Goal: Information Seeking & Learning: Find specific page/section

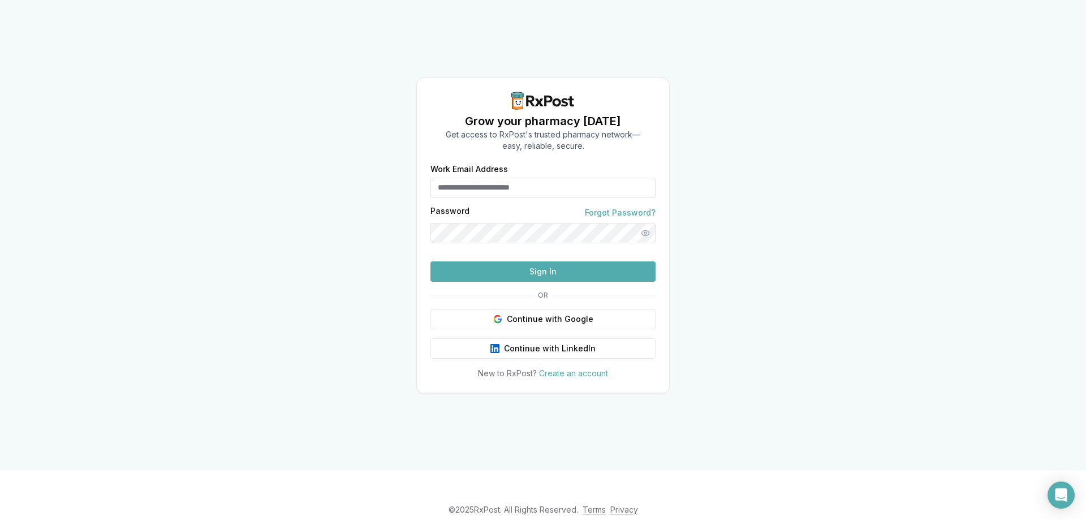
type input "**********"
click at [569, 282] on button "Sign In" at bounding box center [542, 271] width 225 height 20
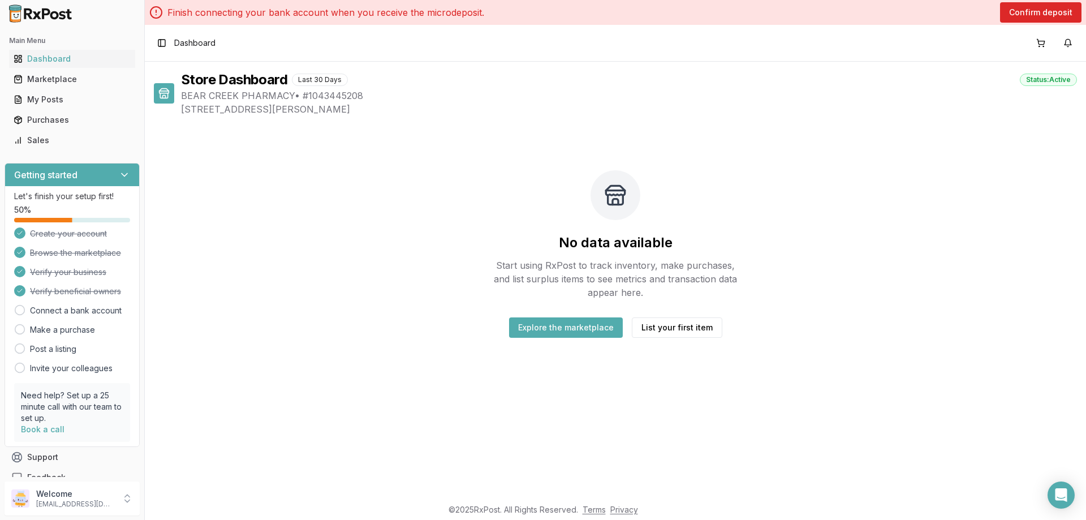
click at [566, 330] on button "Explore the marketplace" at bounding box center [566, 327] width 114 height 20
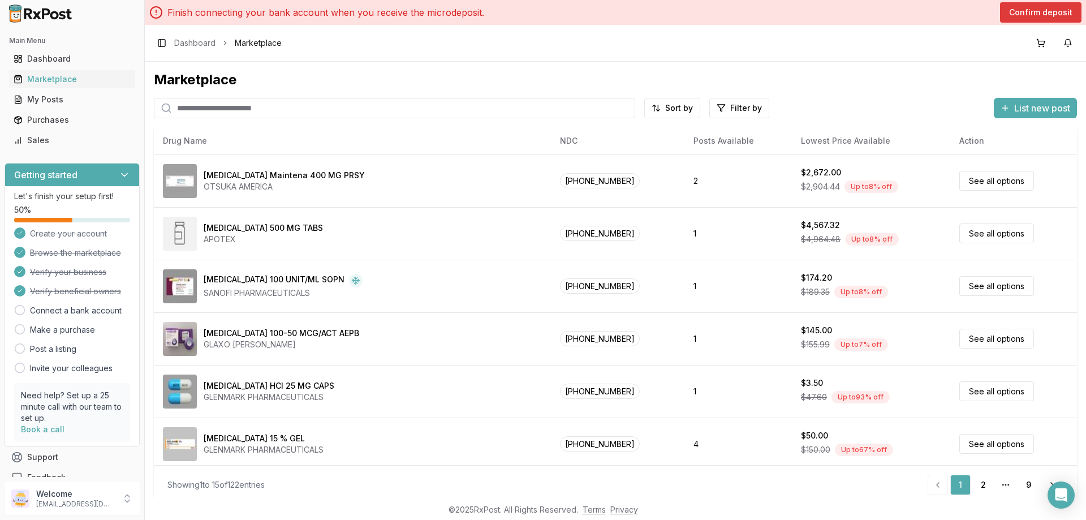
click at [1023, 11] on button "Confirm deposit" at bounding box center [1040, 12] width 81 height 20
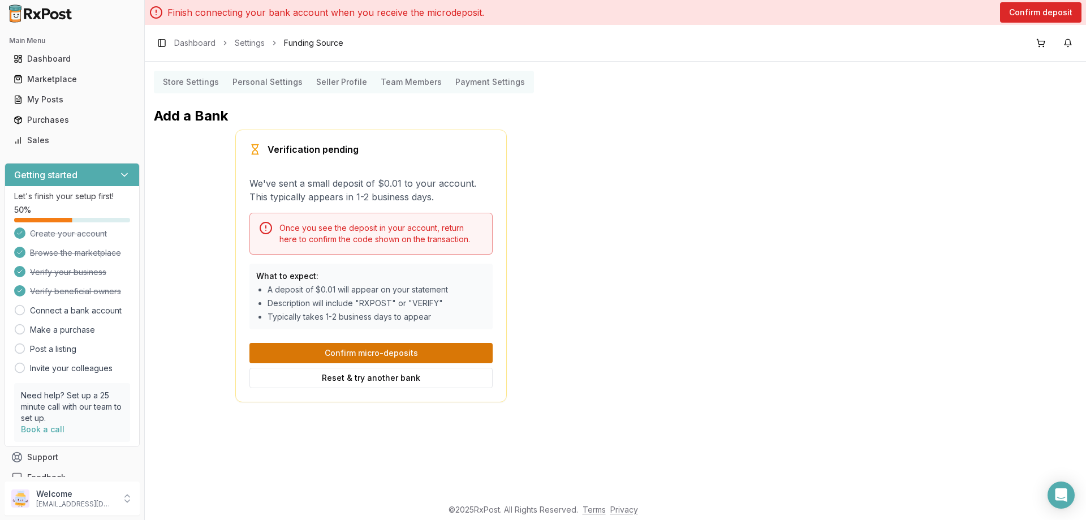
click at [385, 356] on button "Confirm micro-deposits" at bounding box center [370, 353] width 243 height 20
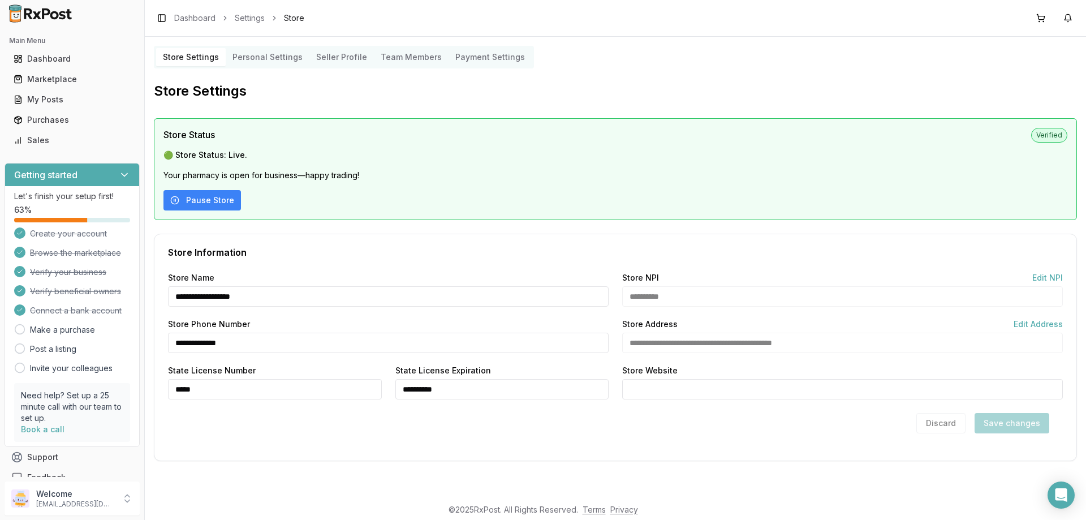
click at [1032, 424] on div "Discard Save changes" at bounding box center [982, 423] width 133 height 20
click at [365, 443] on div "**********" at bounding box center [615, 360] width 922 height 173
click at [416, 419] on div "Discard Save changes" at bounding box center [615, 423] width 895 height 20
click at [199, 54] on Settings "Store Settings" at bounding box center [191, 57] width 70 height 18
click at [53, 76] on div "Marketplace" at bounding box center [72, 79] width 117 height 11
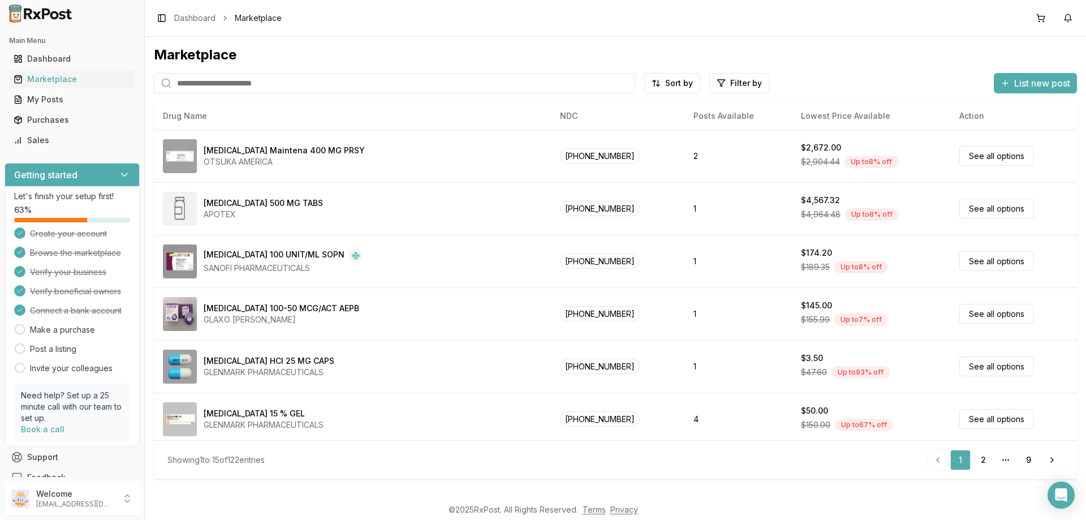
click at [279, 87] on input "search" at bounding box center [394, 83] width 481 height 20
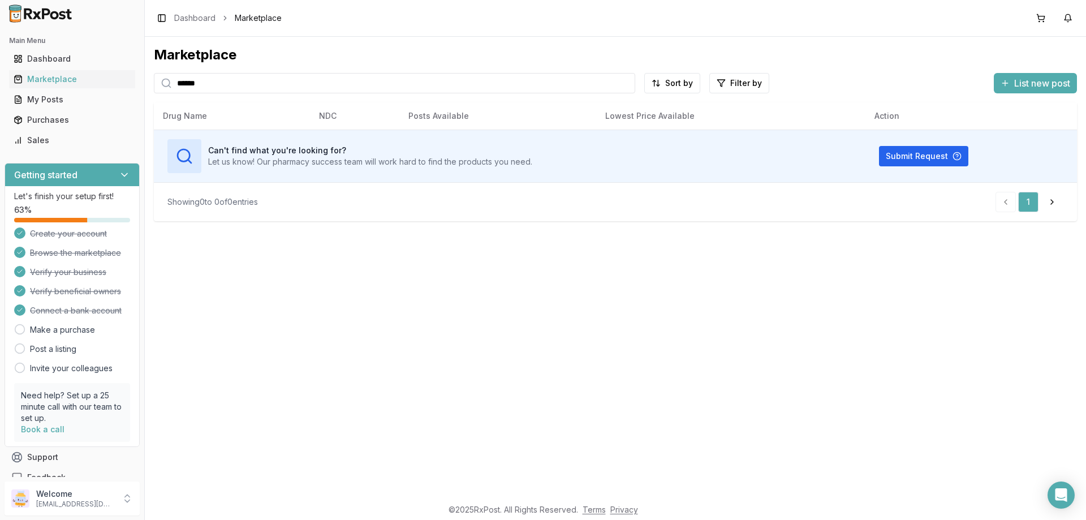
click at [218, 89] on input "******" at bounding box center [394, 83] width 481 height 20
type input "*"
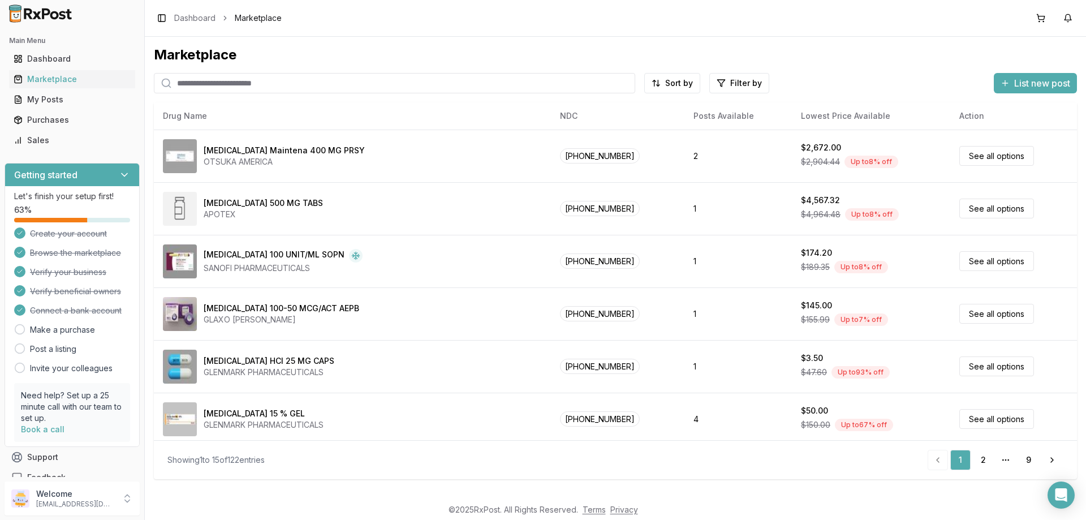
click at [257, 87] on input "search" at bounding box center [394, 83] width 481 height 20
type input "*"
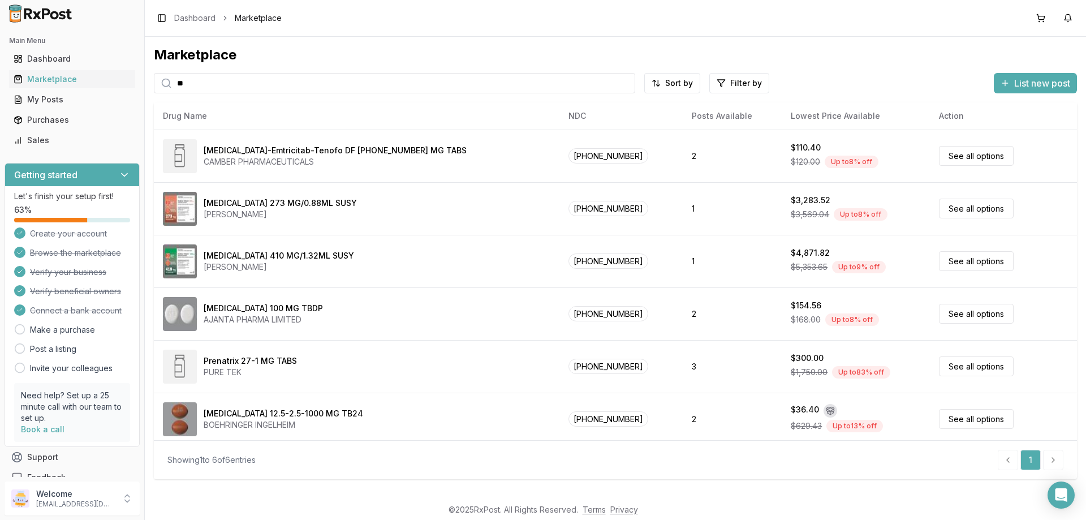
type input "*"
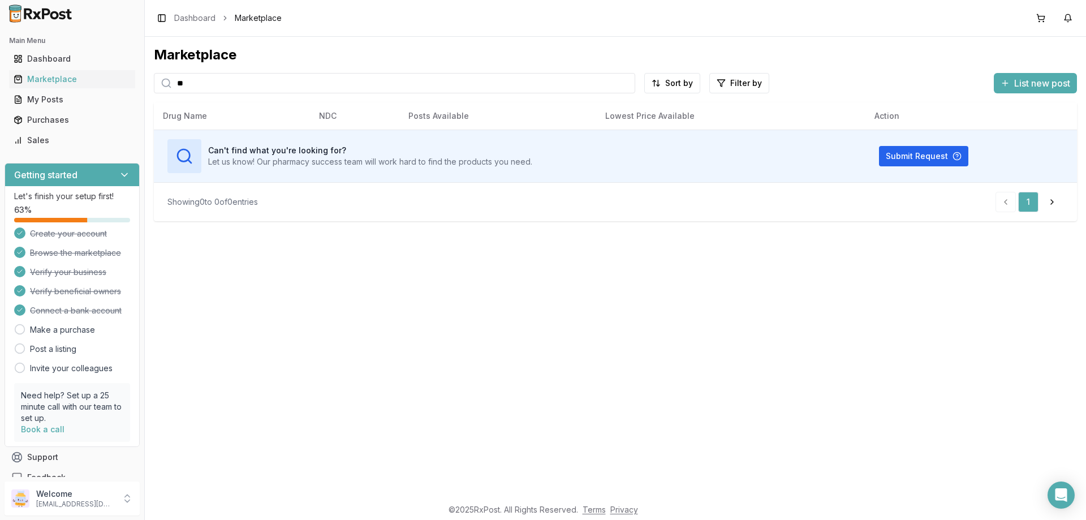
type input "*"
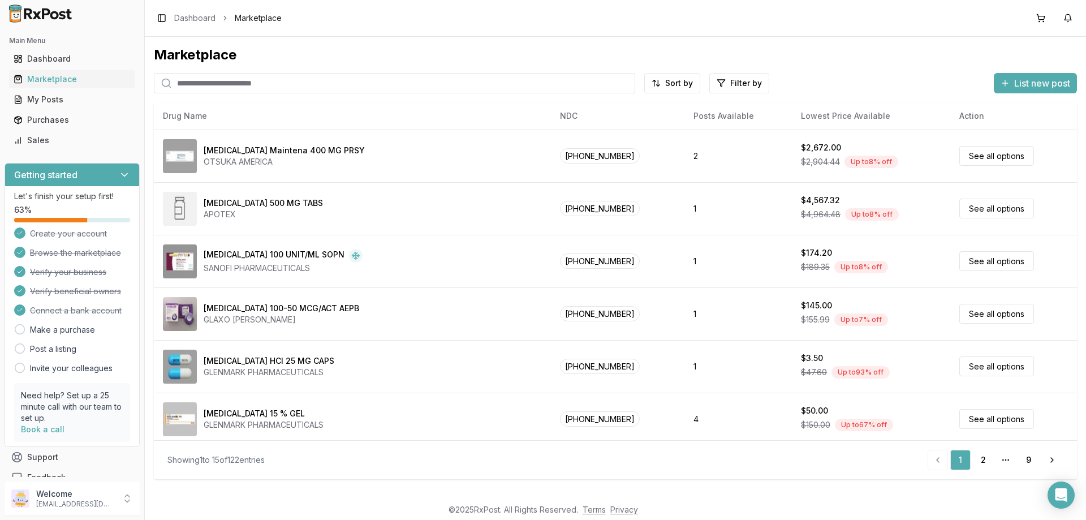
click at [187, 89] on input "search" at bounding box center [394, 83] width 481 height 20
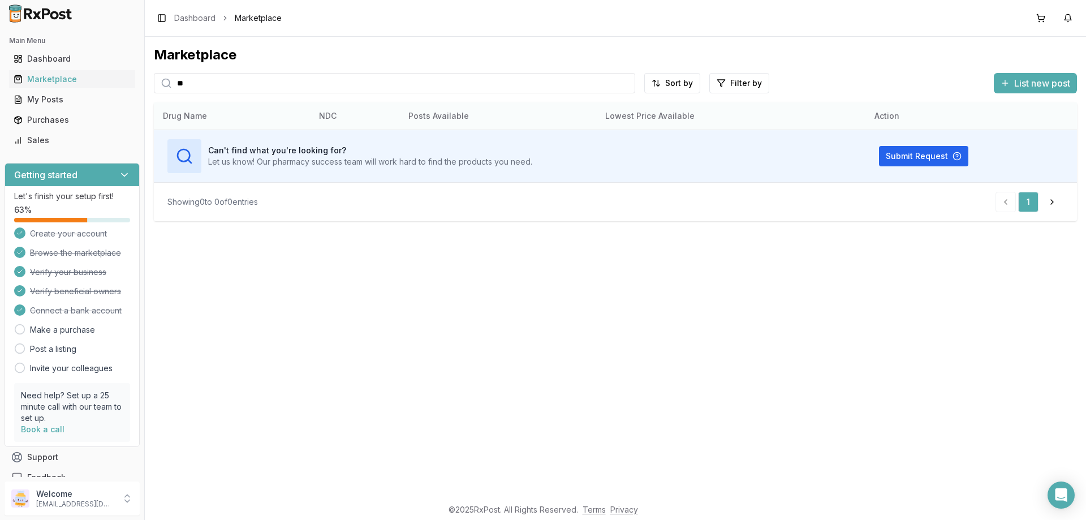
type input "*"
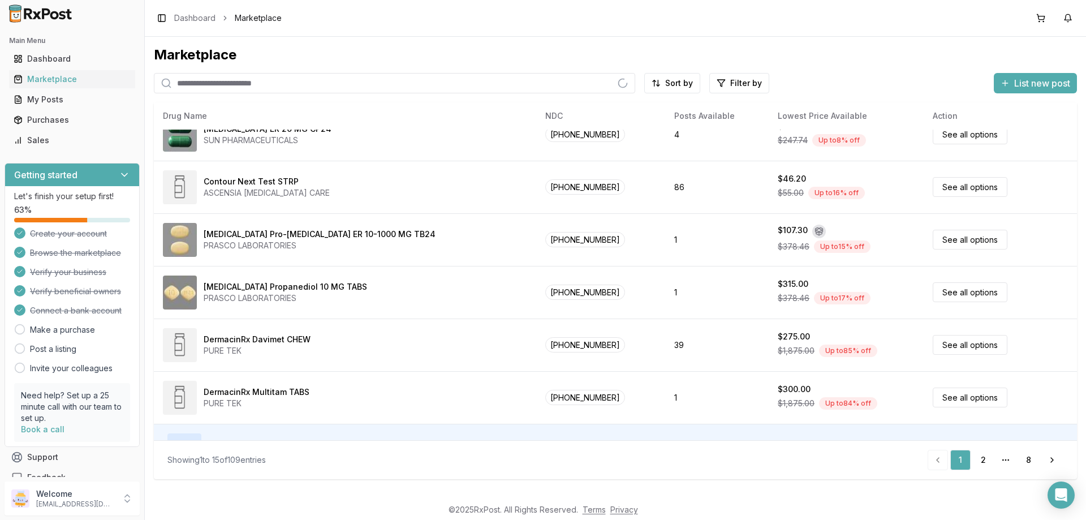
scroll to position [479, 0]
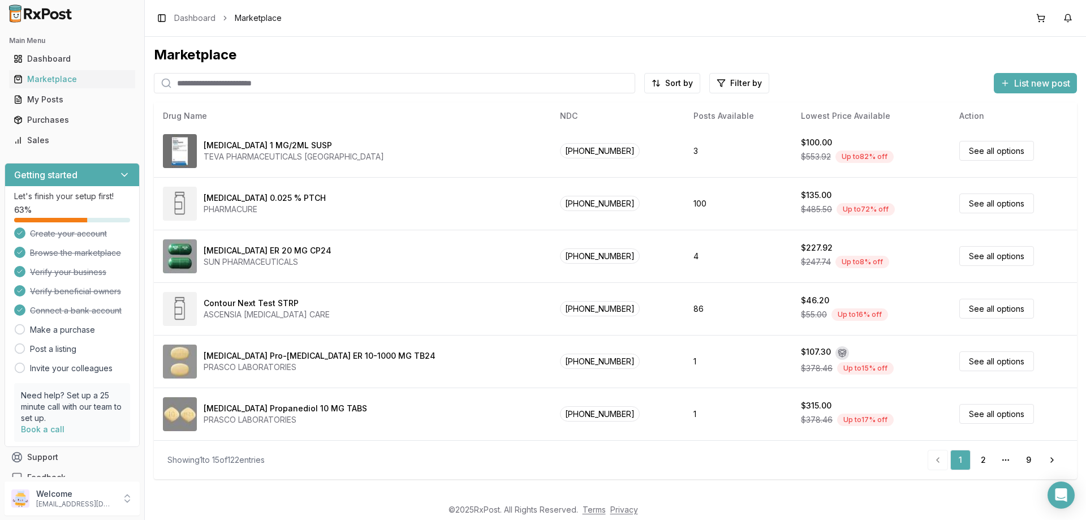
click at [315, 81] on input "search" at bounding box center [394, 83] width 481 height 20
type input "*"
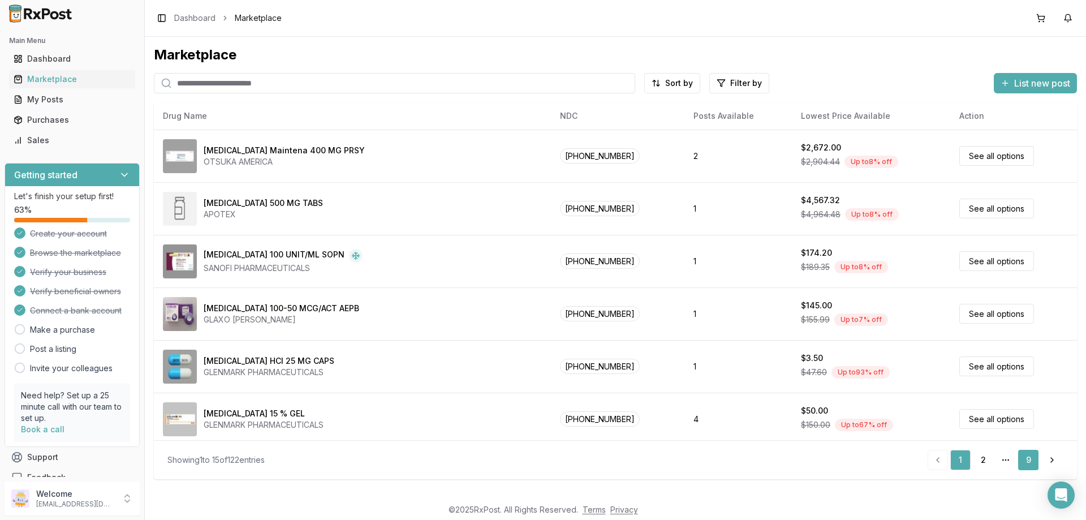
click at [1028, 462] on link "9" at bounding box center [1028, 460] width 20 height 20
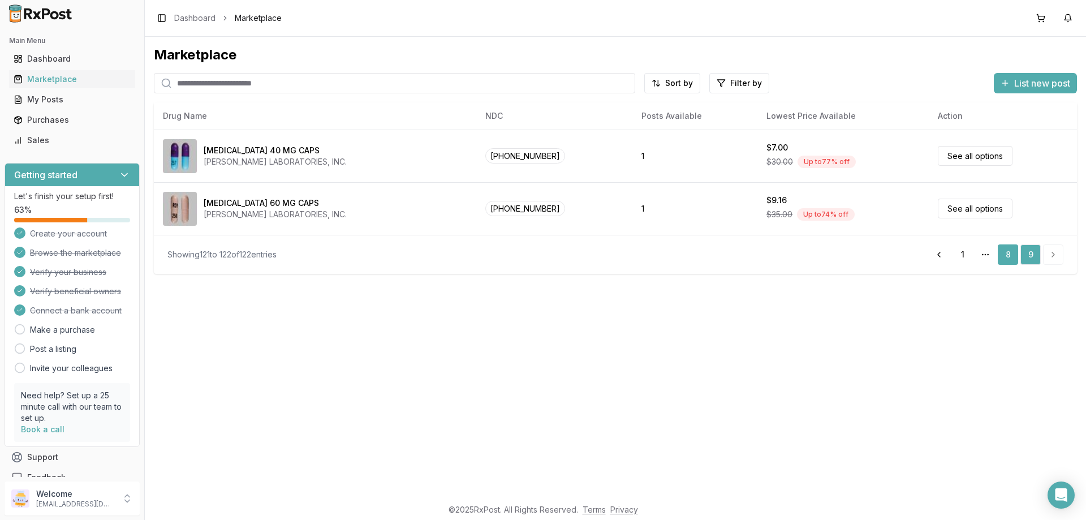
click at [1008, 255] on link "8" at bounding box center [1008, 254] width 20 height 20
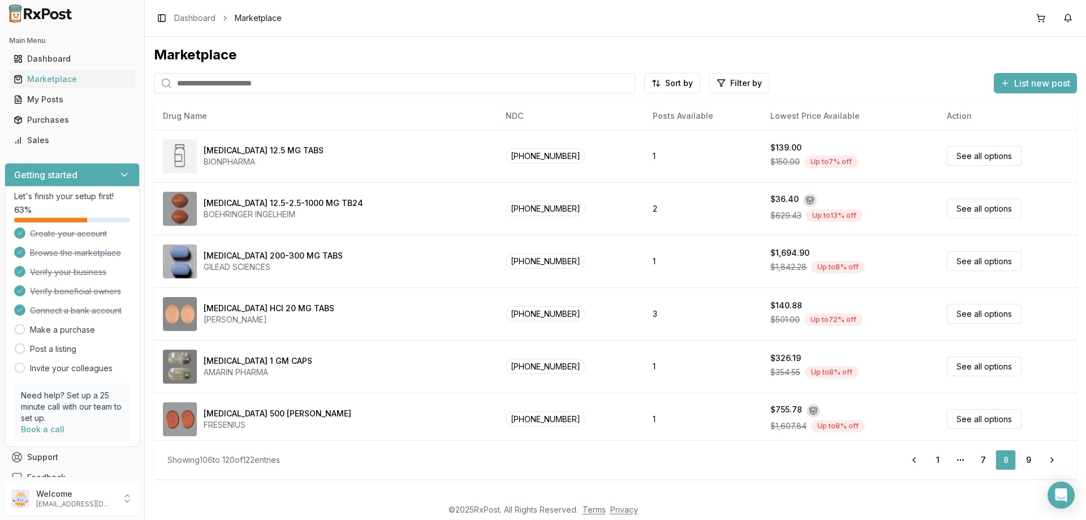
click at [297, 86] on input "search" at bounding box center [394, 83] width 481 height 20
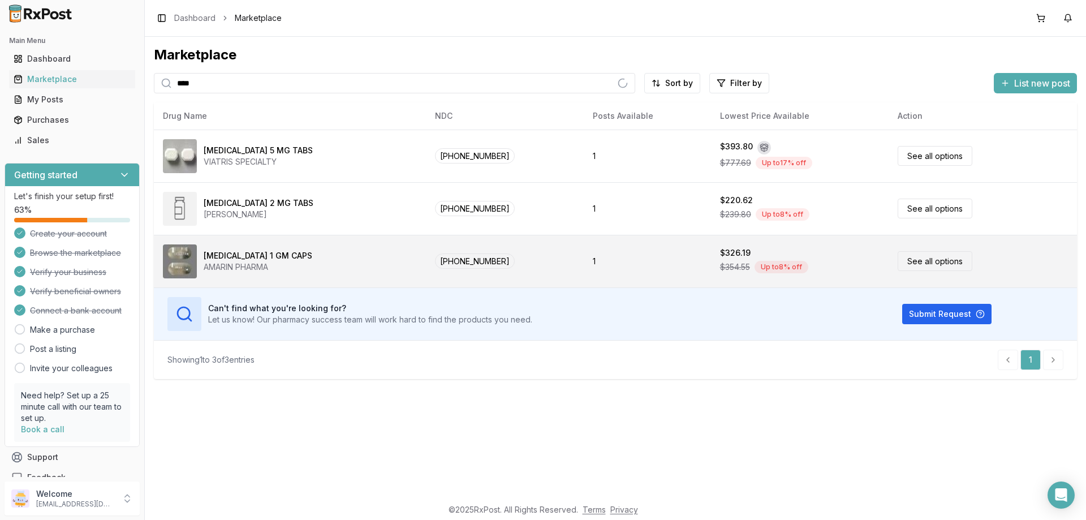
type input "****"
click at [235, 265] on div "AMARIN PHARMA" at bounding box center [258, 266] width 109 height 11
